Goal: Information Seeking & Learning: Find specific fact

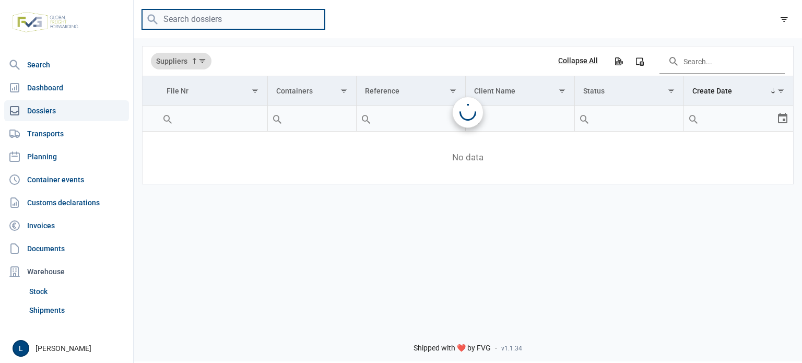
click at [246, 24] on input "search" at bounding box center [233, 19] width 183 height 20
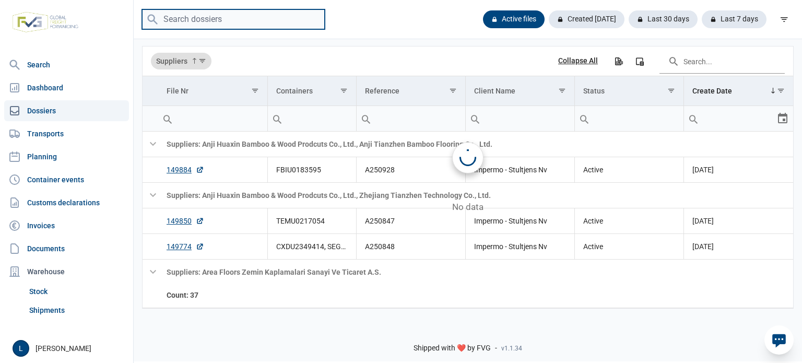
paste input "149755"
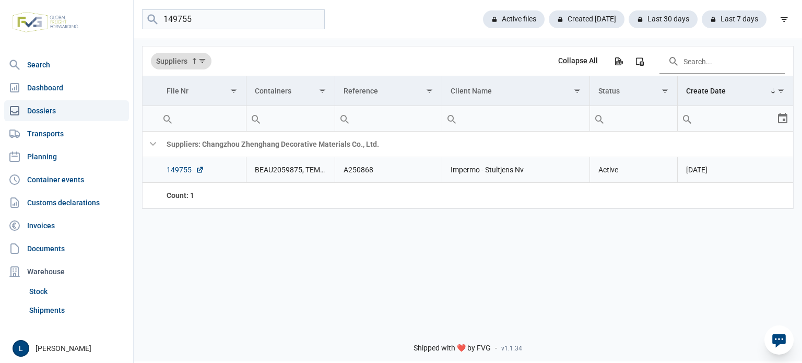
click at [182, 169] on link "149755" at bounding box center [185, 169] width 38 height 10
click at [273, 22] on input "149755" at bounding box center [233, 19] width 183 height 20
type input "v"
paste input "149755"
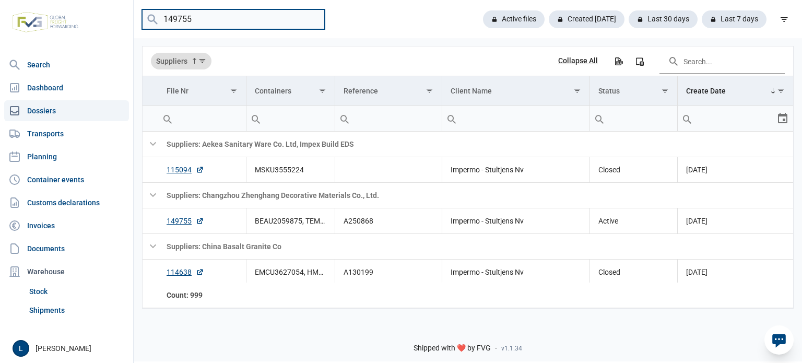
type input "149755"
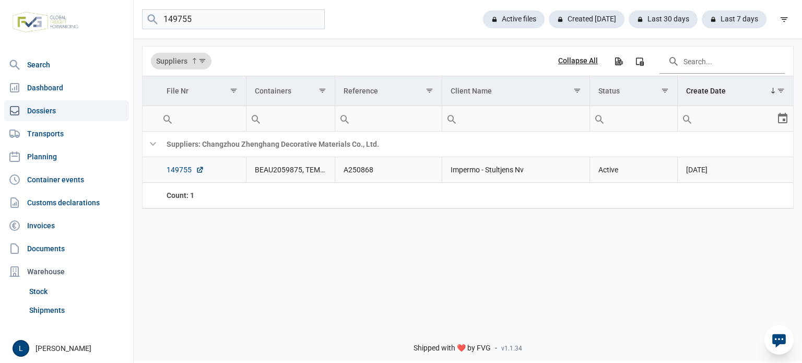
click at [183, 173] on link "149755" at bounding box center [185, 169] width 38 height 10
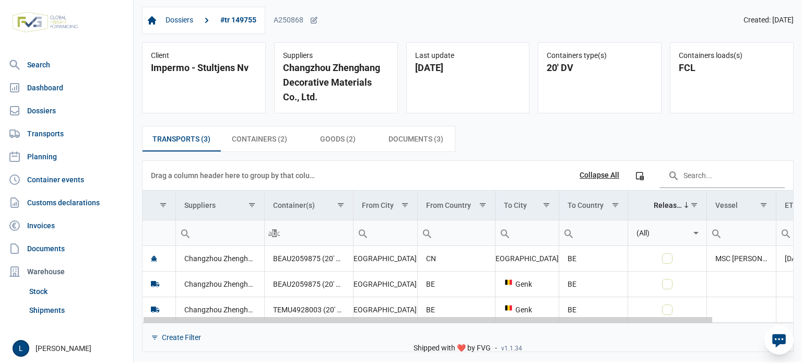
scroll to position [0, 90]
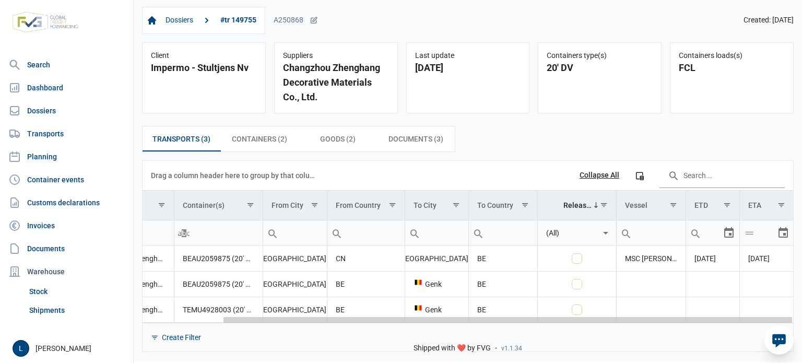
drag, startPoint x: 518, startPoint y: 321, endPoint x: 772, endPoint y: 313, distance: 254.8
click at [772, 313] on body "For evaluation purposes only. Redistribution prohibited. Please register an exi…" at bounding box center [401, 163] width 802 height 363
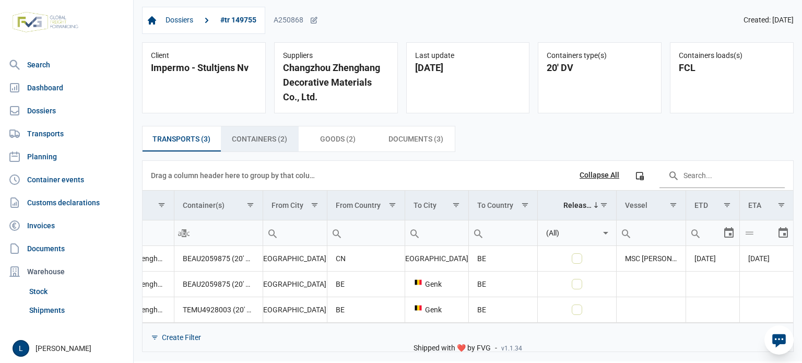
click at [265, 146] on div "Containers (2) Containers (2)" at bounding box center [260, 138] width 78 height 25
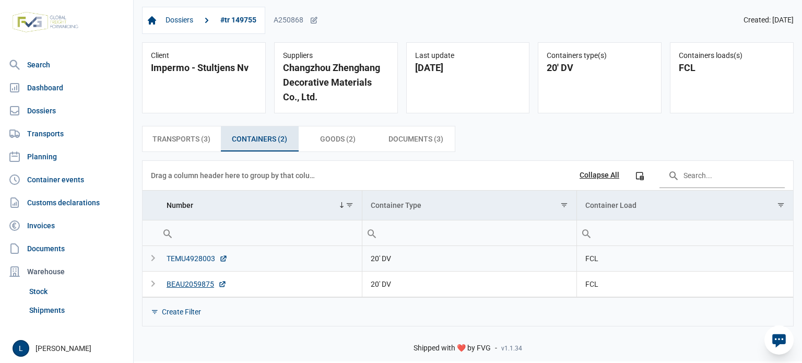
click at [186, 258] on div "TEMU4928003" at bounding box center [196, 258] width 61 height 10
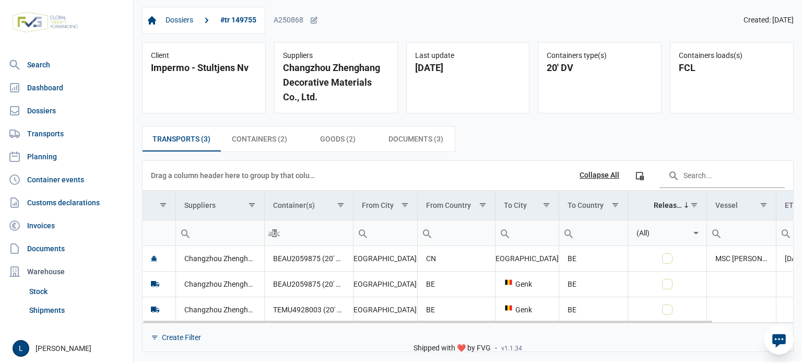
drag, startPoint x: 358, startPoint y: 317, endPoint x: 580, endPoint y: 317, distance: 222.9
click at [580, 317] on body "For evaluation purposes only. Redistribution prohibited. Please register an exi…" at bounding box center [401, 163] width 802 height 363
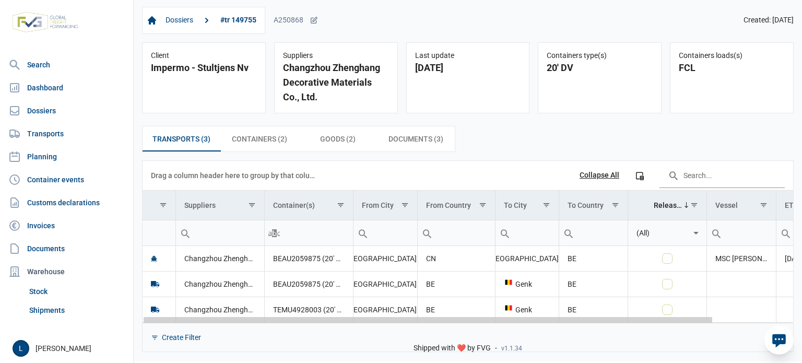
drag, startPoint x: 549, startPoint y: 319, endPoint x: 573, endPoint y: 320, distance: 24.0
click at [572, 319] on body "For evaluation purposes only. Redistribution prohibited. Please register an exi…" at bounding box center [401, 163] width 802 height 363
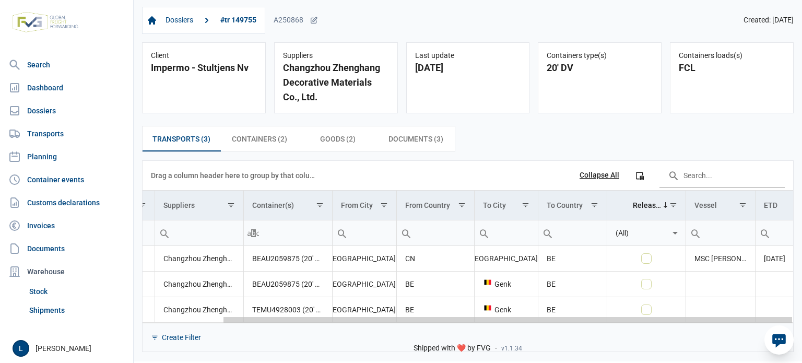
scroll to position [0, 90]
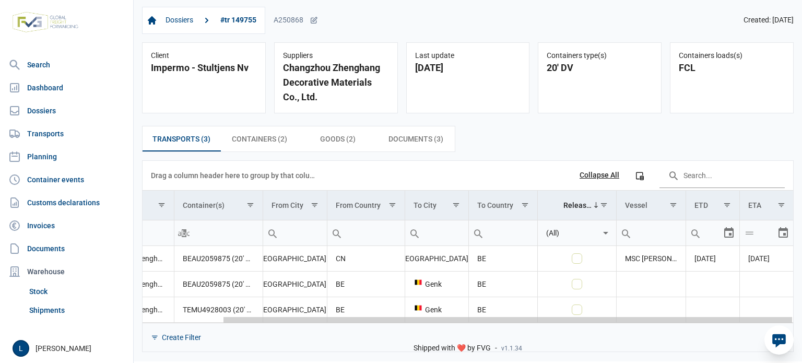
drag, startPoint x: 664, startPoint y: 319, endPoint x: 733, endPoint y: 319, distance: 68.9
click at [733, 319] on body "For evaluation purposes only. Redistribution prohibited. Please register an exi…" at bounding box center [401, 163] width 802 height 363
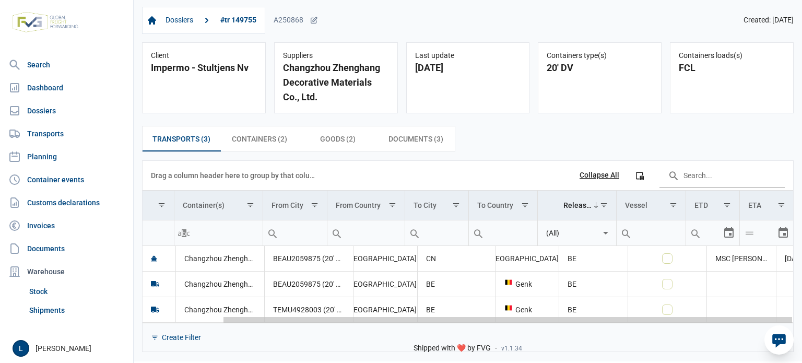
scroll to position [0, 0]
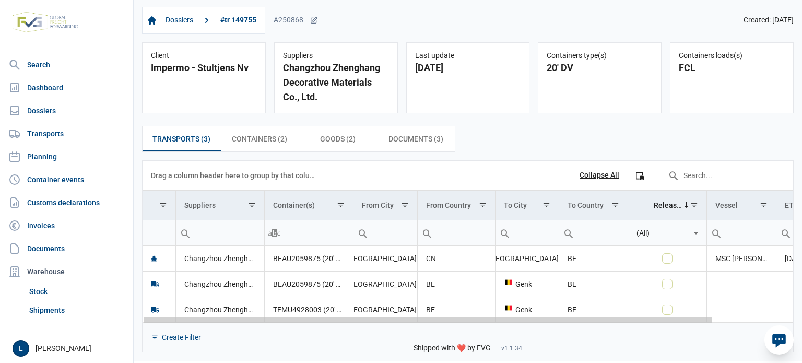
drag, startPoint x: 724, startPoint y: 319, endPoint x: 268, endPoint y: 310, distance: 455.7
click at [275, 312] on body "For evaluation purposes only. Redistribution prohibited. Please register an exi…" at bounding box center [401, 163] width 802 height 363
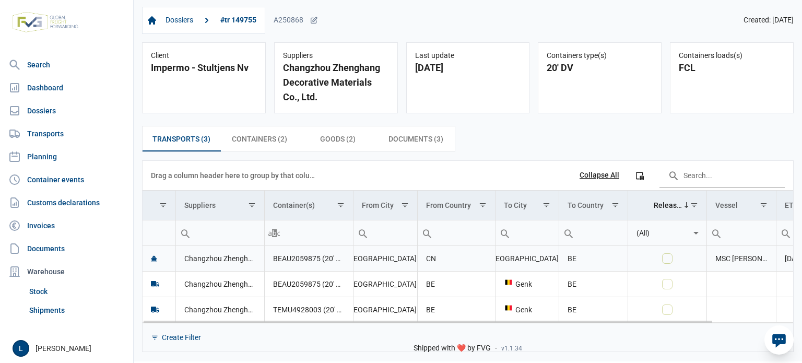
click at [299, 259] on td "BEAU2059875 (20' DV), TEMU4928003 (20' DV)" at bounding box center [308, 259] width 89 height 26
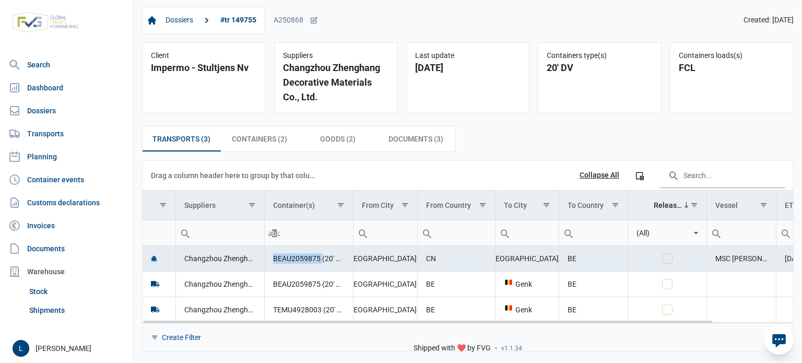
click at [299, 259] on td "BEAU2059875 (20' DV), TEMU4928003 (20' DV)" at bounding box center [308, 259] width 89 height 26
copy td "BEAU2059875"
